Goal: Information Seeking & Learning: Learn about a topic

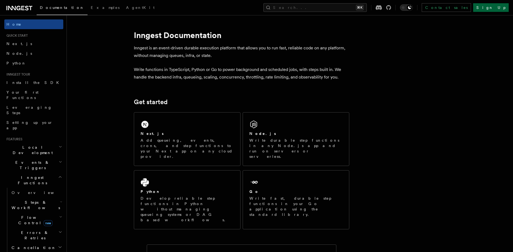
click at [494, 8] on link "Sign Up" at bounding box center [492, 7] width 36 height 9
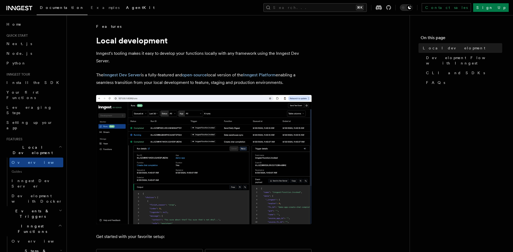
click at [123, 4] on link "AgentKit" at bounding box center [140, 8] width 35 height 13
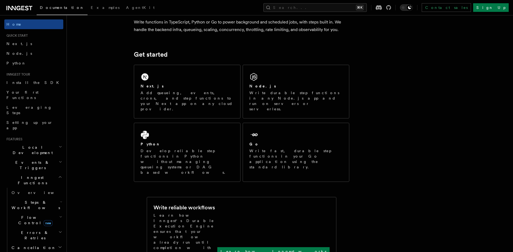
scroll to position [52, 0]
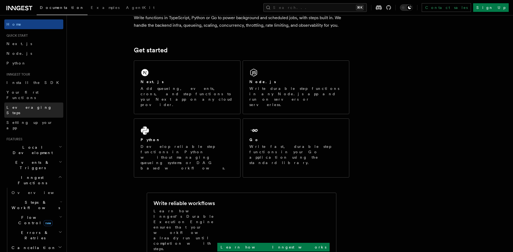
click at [30, 102] on link "Leveraging Steps" at bounding box center [33, 109] width 59 height 15
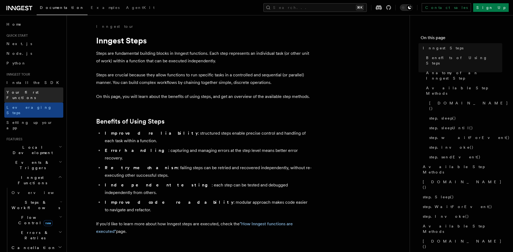
click at [33, 94] on span "Your first Functions" at bounding box center [22, 95] width 32 height 10
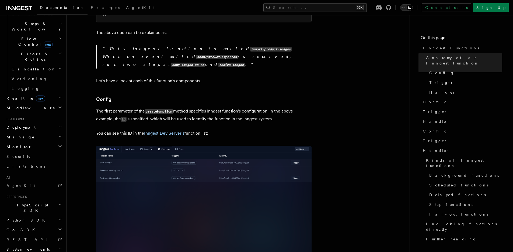
scroll to position [180, 0]
click at [34, 199] on h2 "TypeScript SDK" at bounding box center [33, 206] width 59 height 15
